Goal: Transaction & Acquisition: Obtain resource

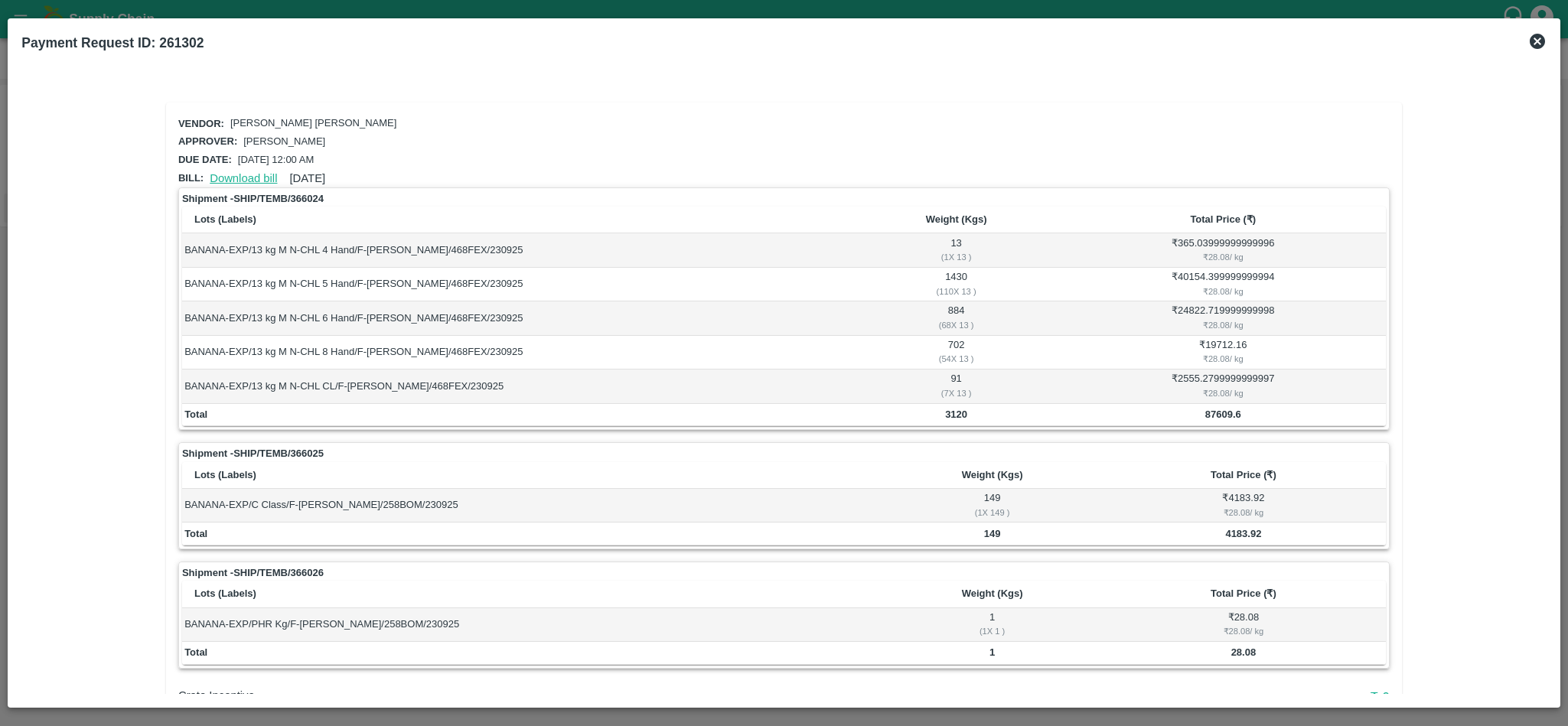
click at [235, 172] on link "Download bill" at bounding box center [243, 177] width 67 height 12
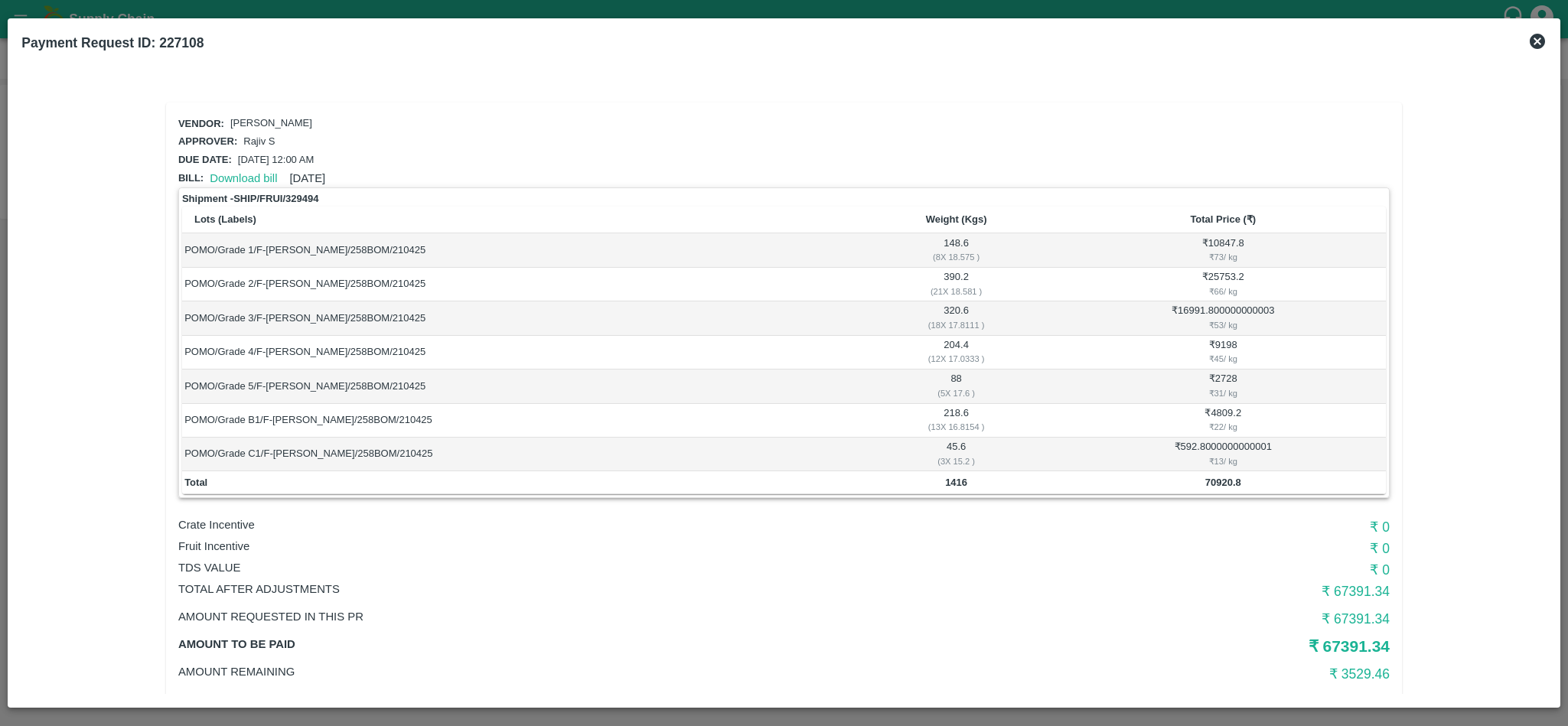
click at [1536, 37] on icon at bounding box center [1537, 41] width 15 height 15
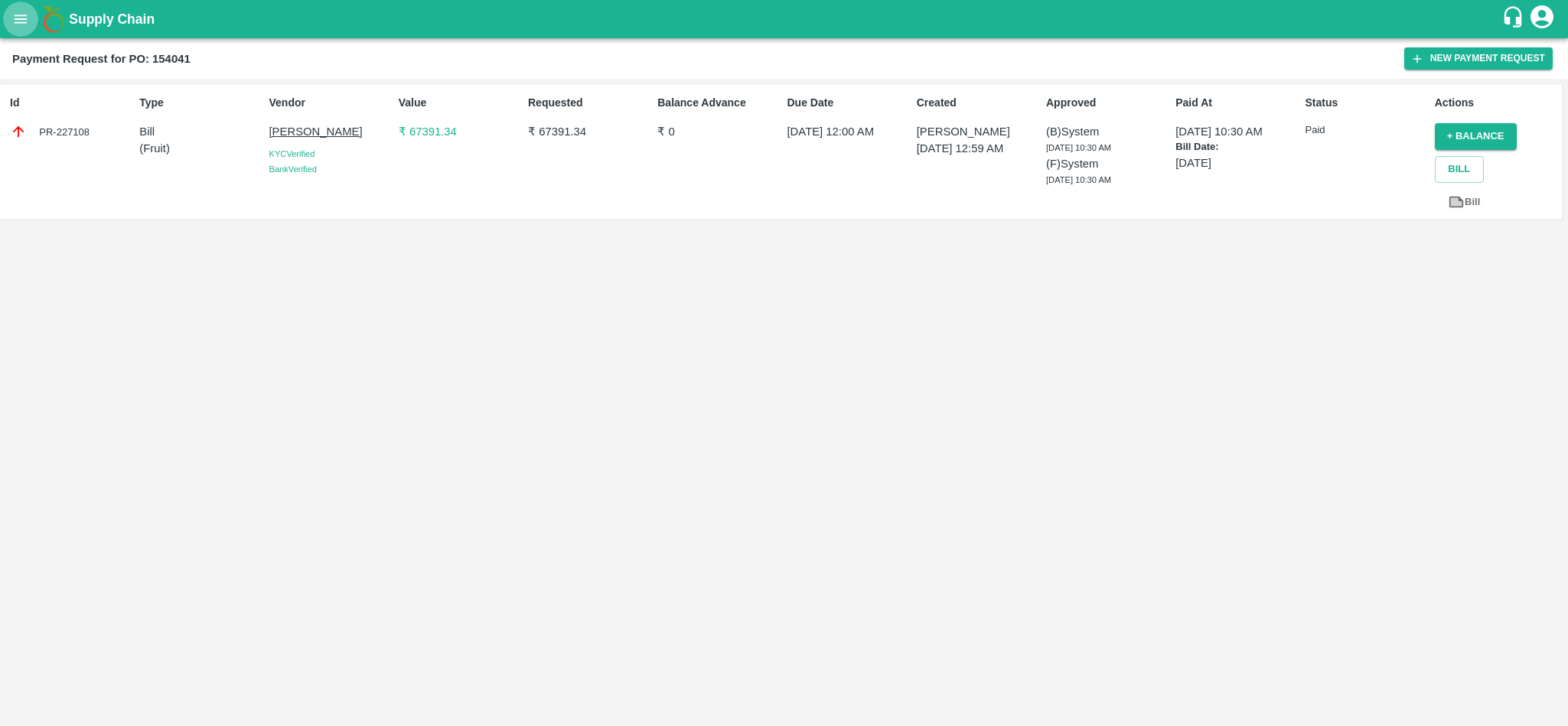
click at [25, 33] on button "open drawer" at bounding box center [21, 19] width 35 height 35
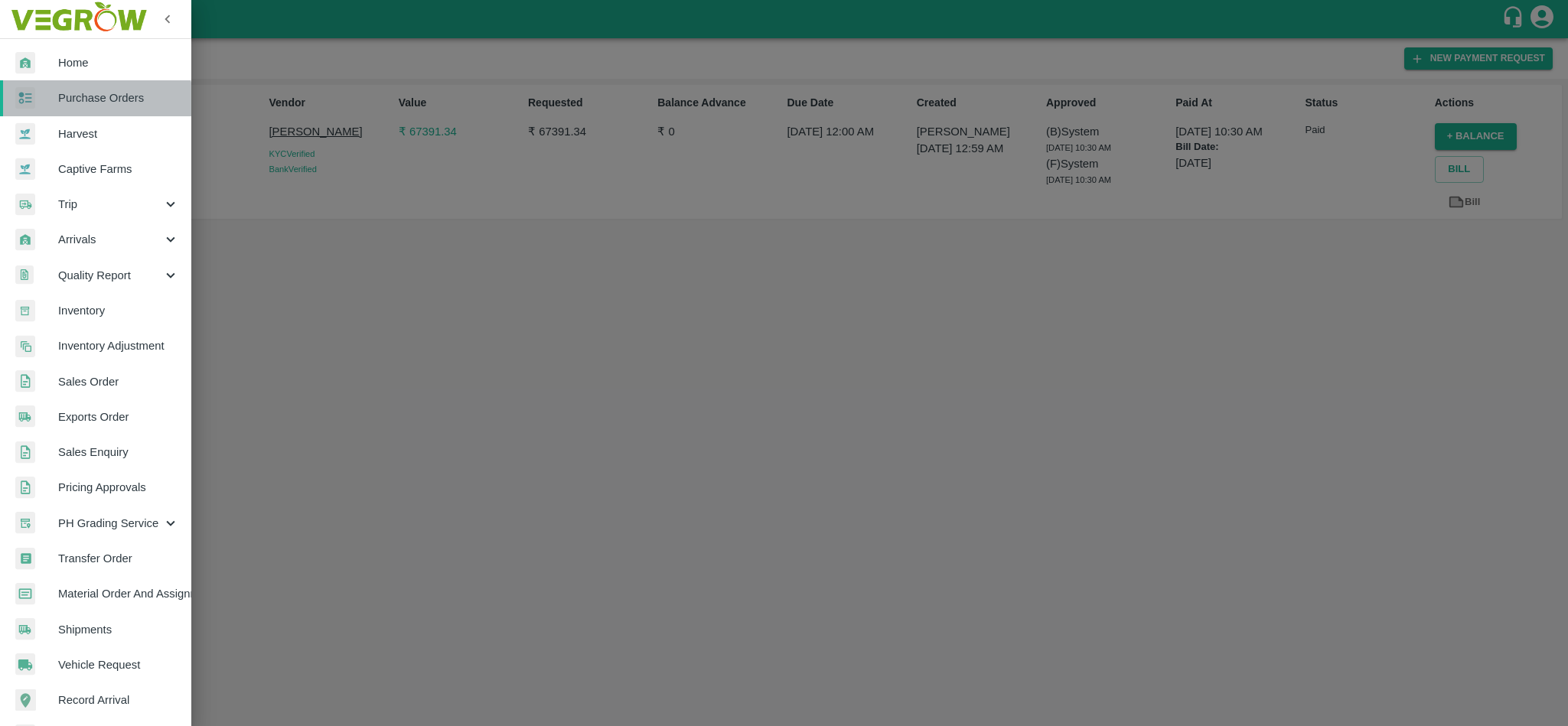
click at [63, 111] on link "Purchase Orders" at bounding box center [96, 98] width 191 height 35
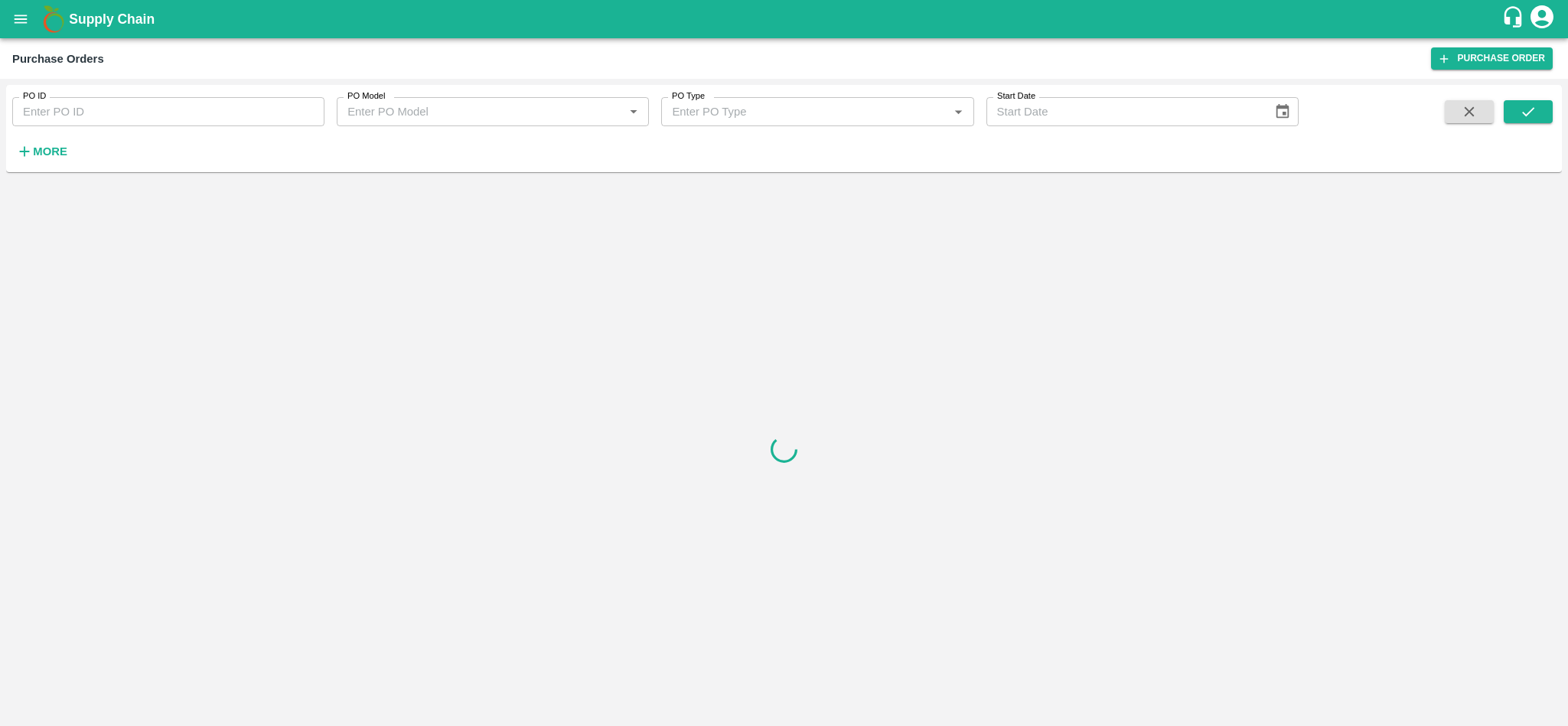
click at [133, 124] on input "PO ID" at bounding box center [168, 112] width 312 height 29
paste input "VG/25-26/151"
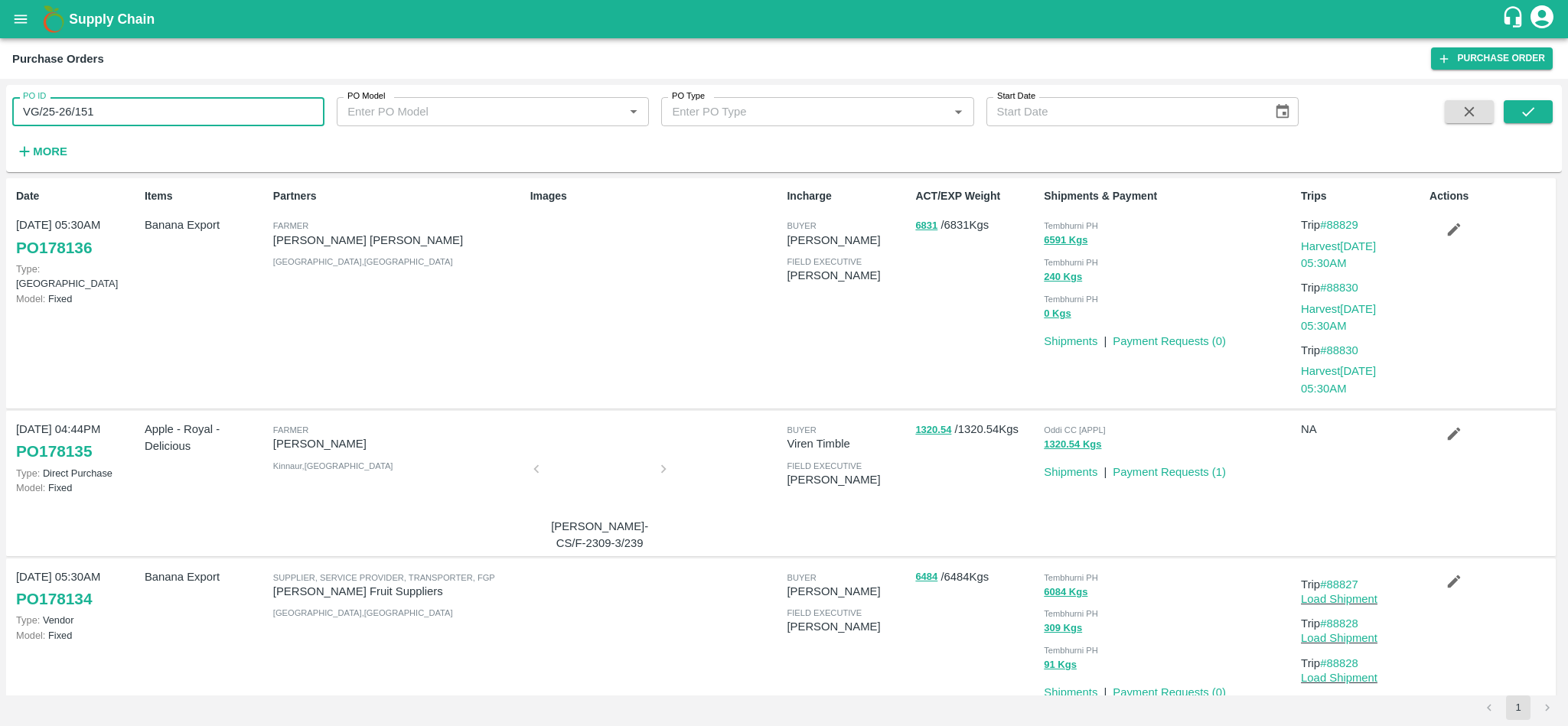
click at [120, 108] on input "VG/25-26/151" at bounding box center [168, 112] width 312 height 29
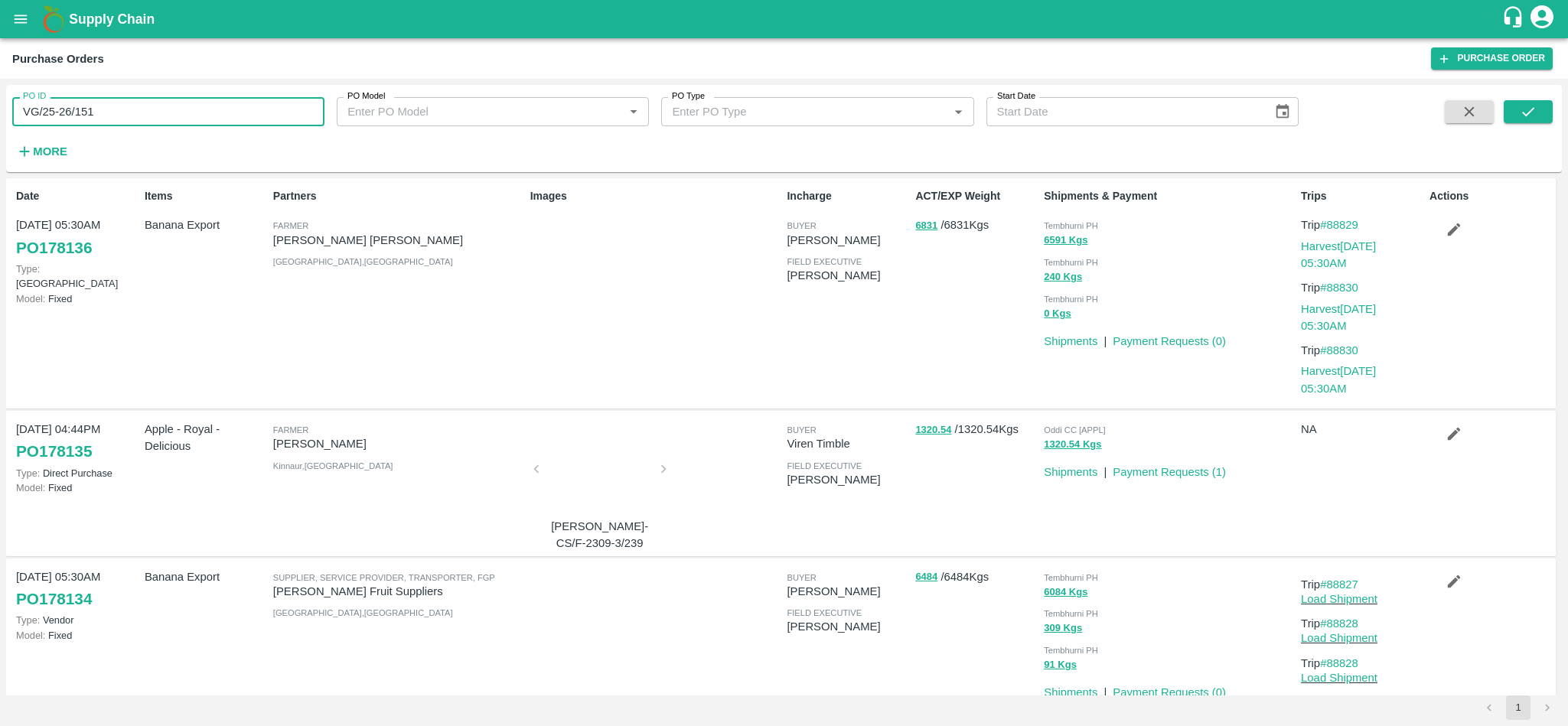
paste input "178130"
type input "178130"
click at [1520, 120] on icon "submit" at bounding box center [1528, 112] width 17 height 17
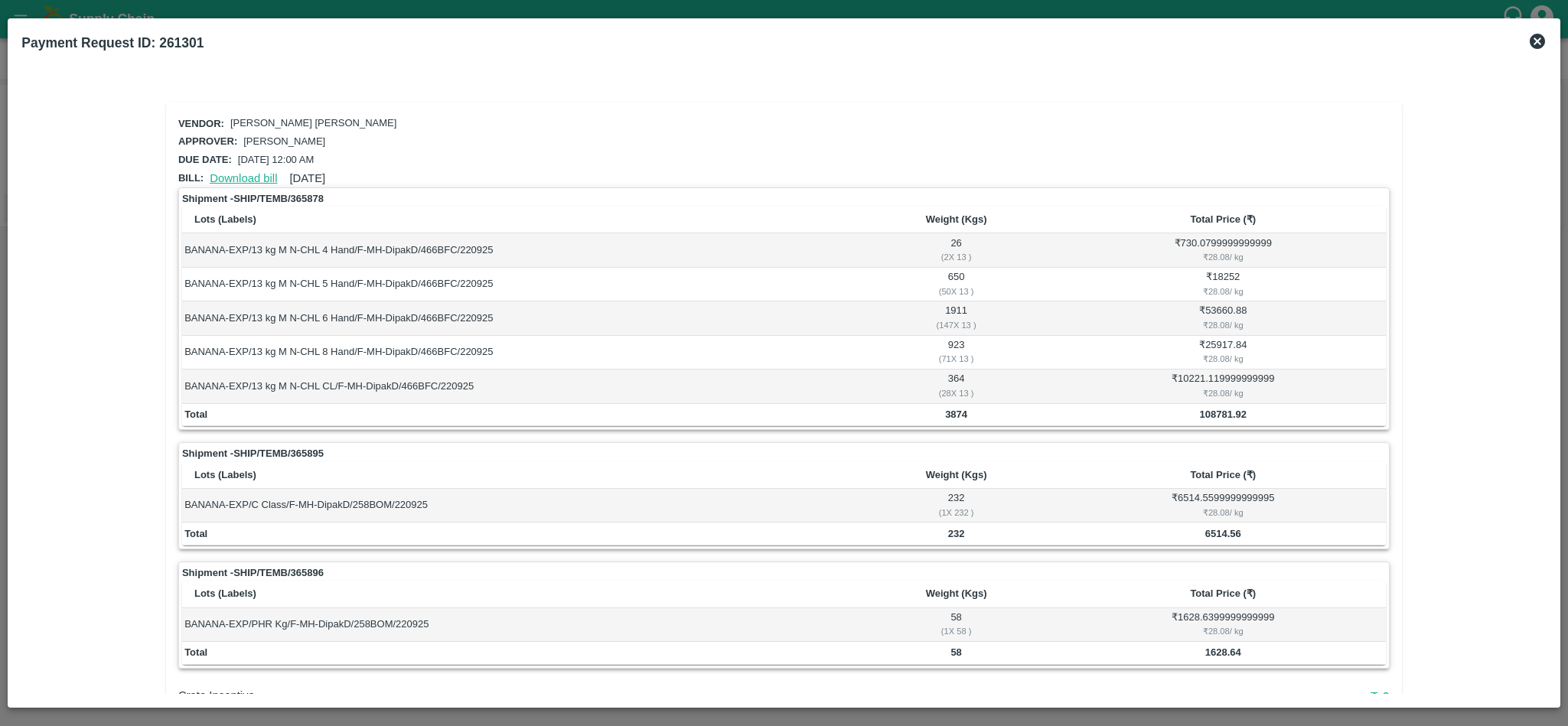
click at [244, 173] on link "Download bill" at bounding box center [243, 177] width 67 height 12
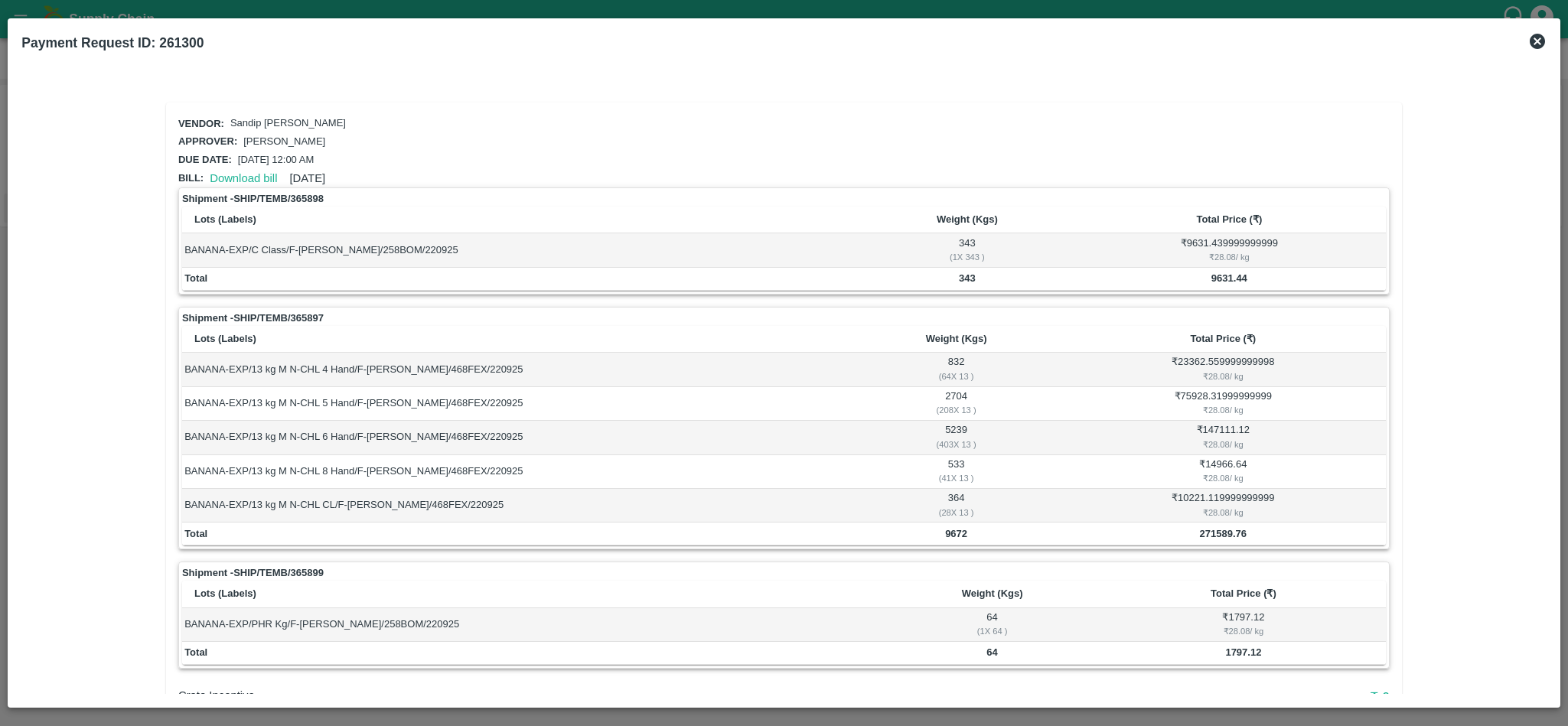
click at [233, 165] on div "Download bill [DATE]" at bounding box center [263, 175] width 121 height 23
click at [236, 177] on link "Download bill" at bounding box center [243, 177] width 67 height 12
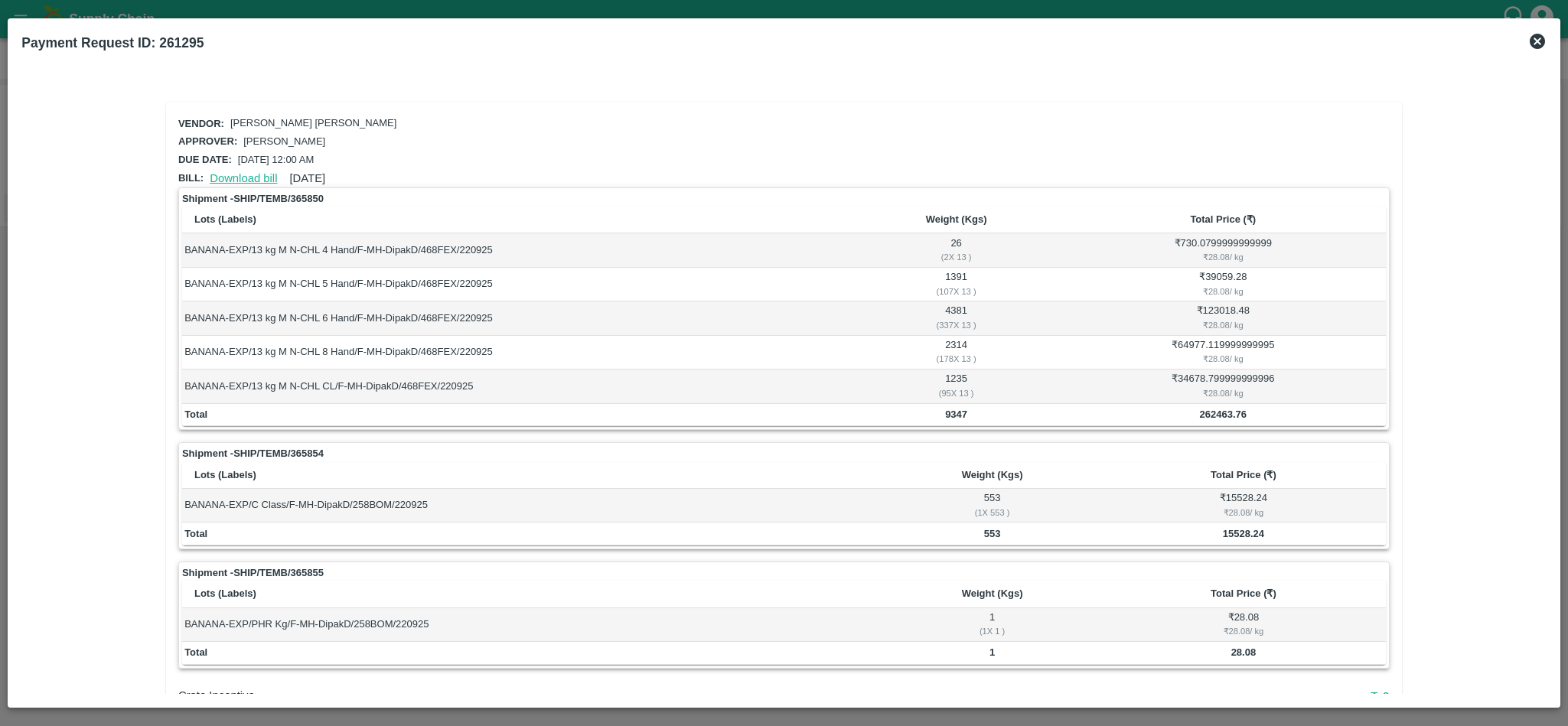
click at [228, 174] on link "Download bill" at bounding box center [243, 177] width 67 height 12
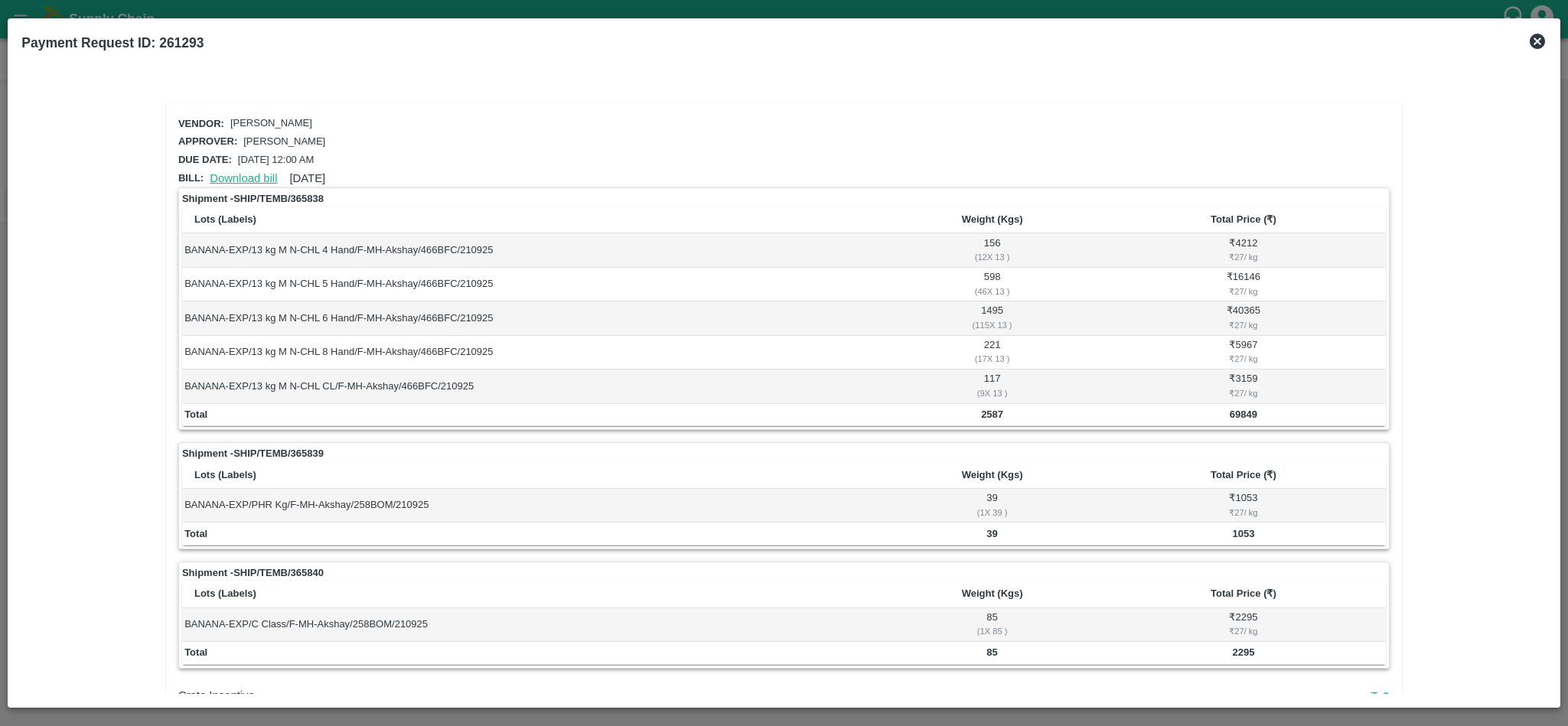
click at [259, 173] on link "Download bill" at bounding box center [243, 177] width 67 height 12
